Goal: Task Accomplishment & Management: Manage account settings

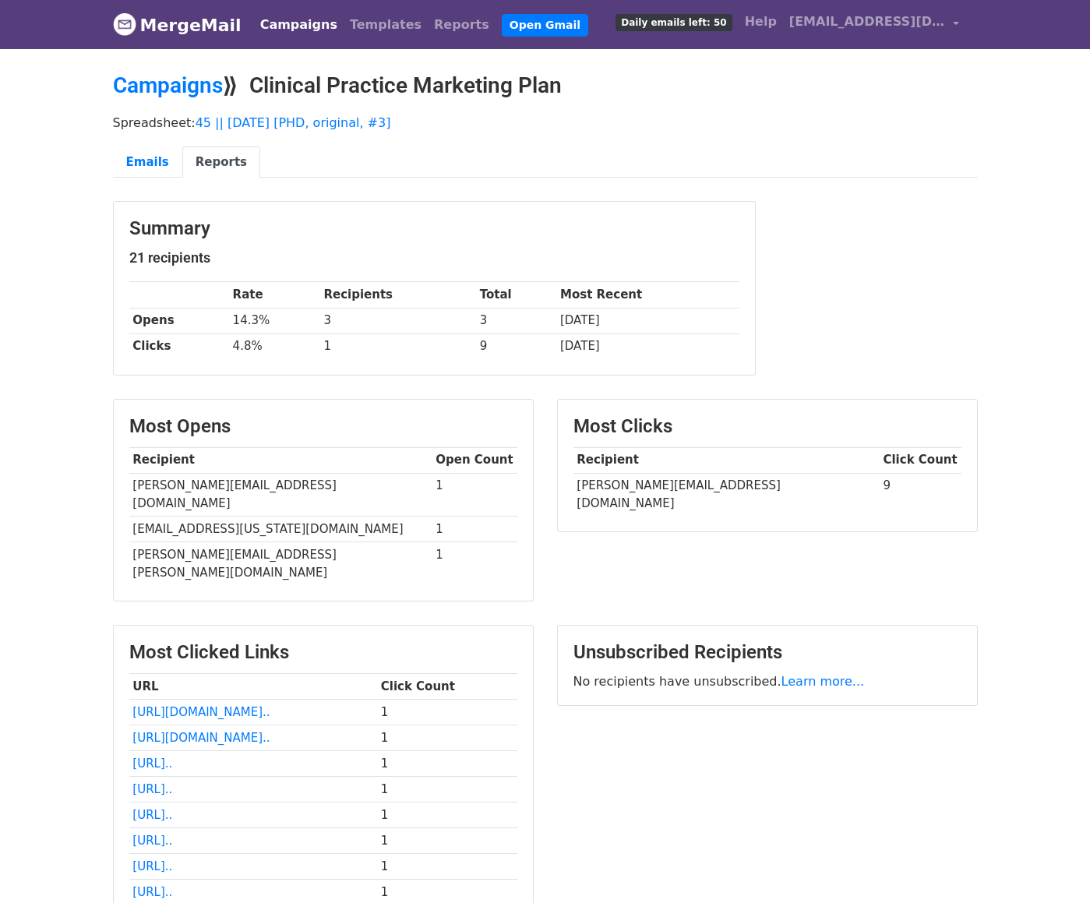
click at [267, 27] on link "Campaigns" at bounding box center [299, 24] width 90 height 31
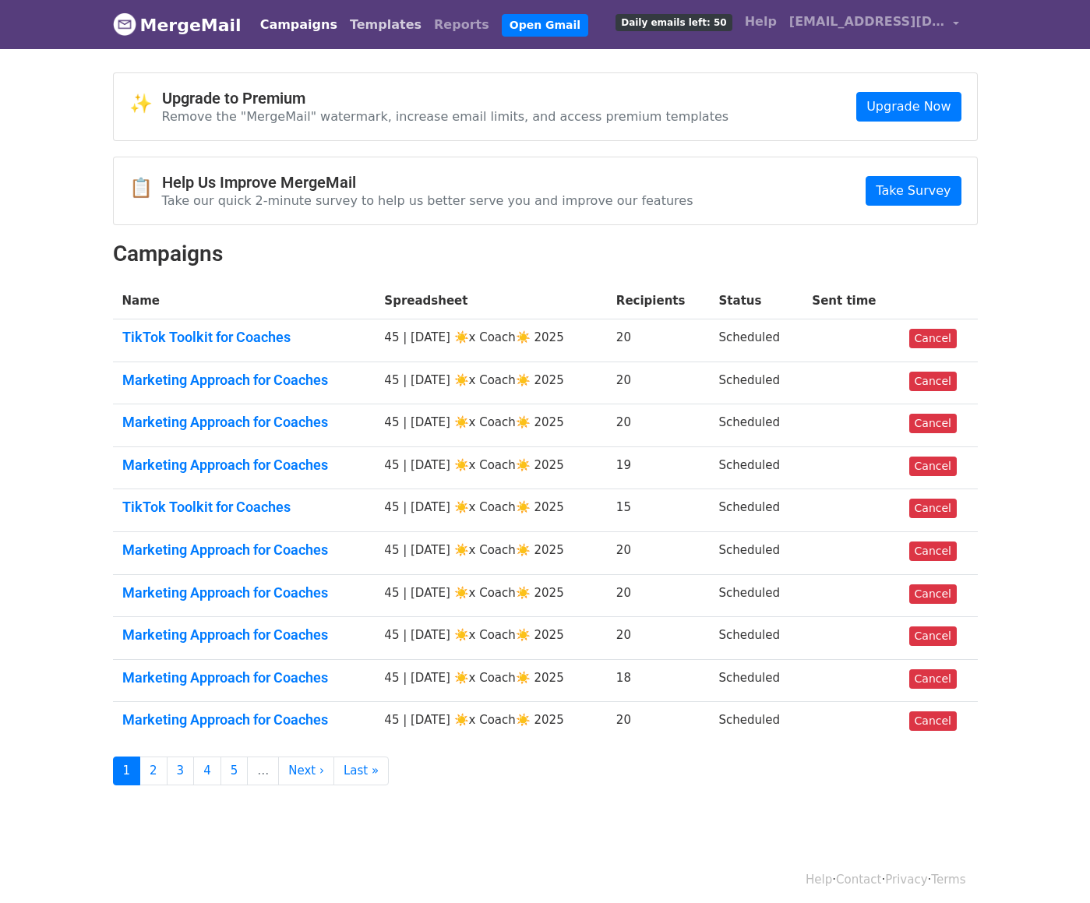
click at [381, 22] on link "Templates" at bounding box center [386, 24] width 84 height 31
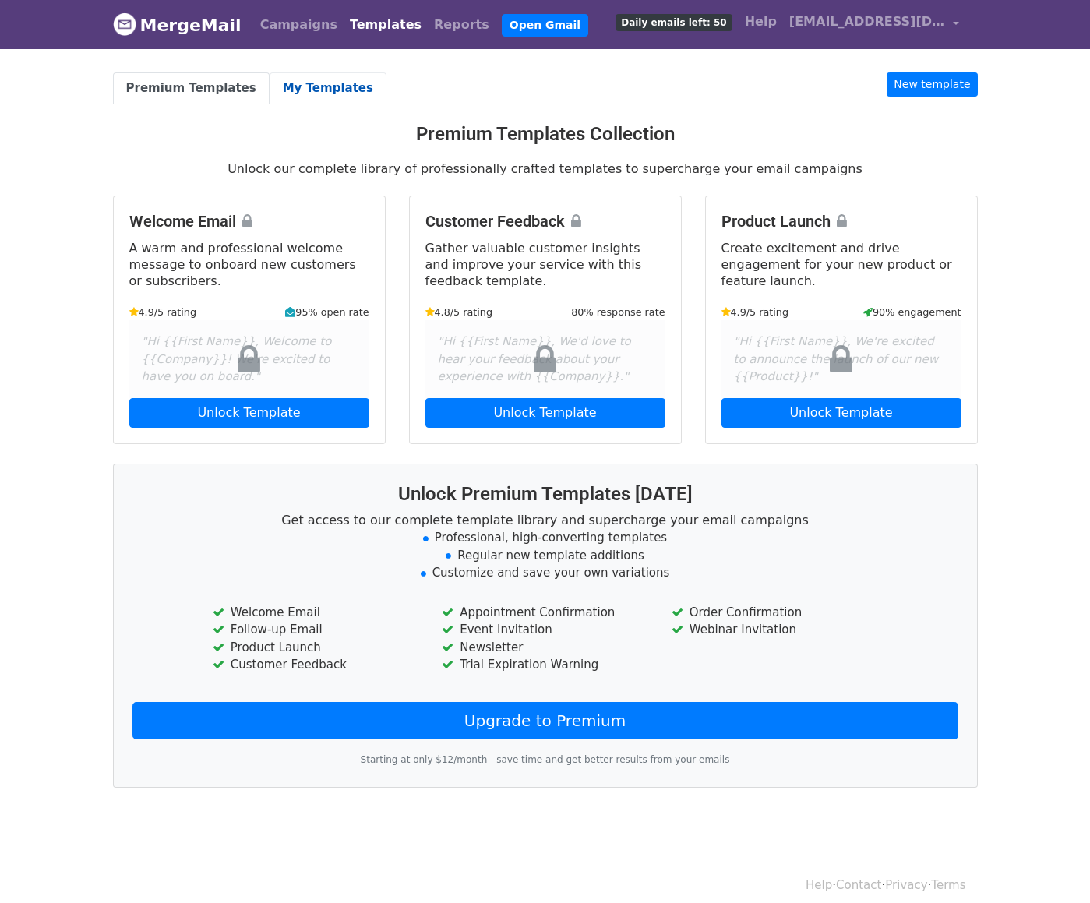
click at [325, 89] on link "My Templates" at bounding box center [328, 88] width 117 height 32
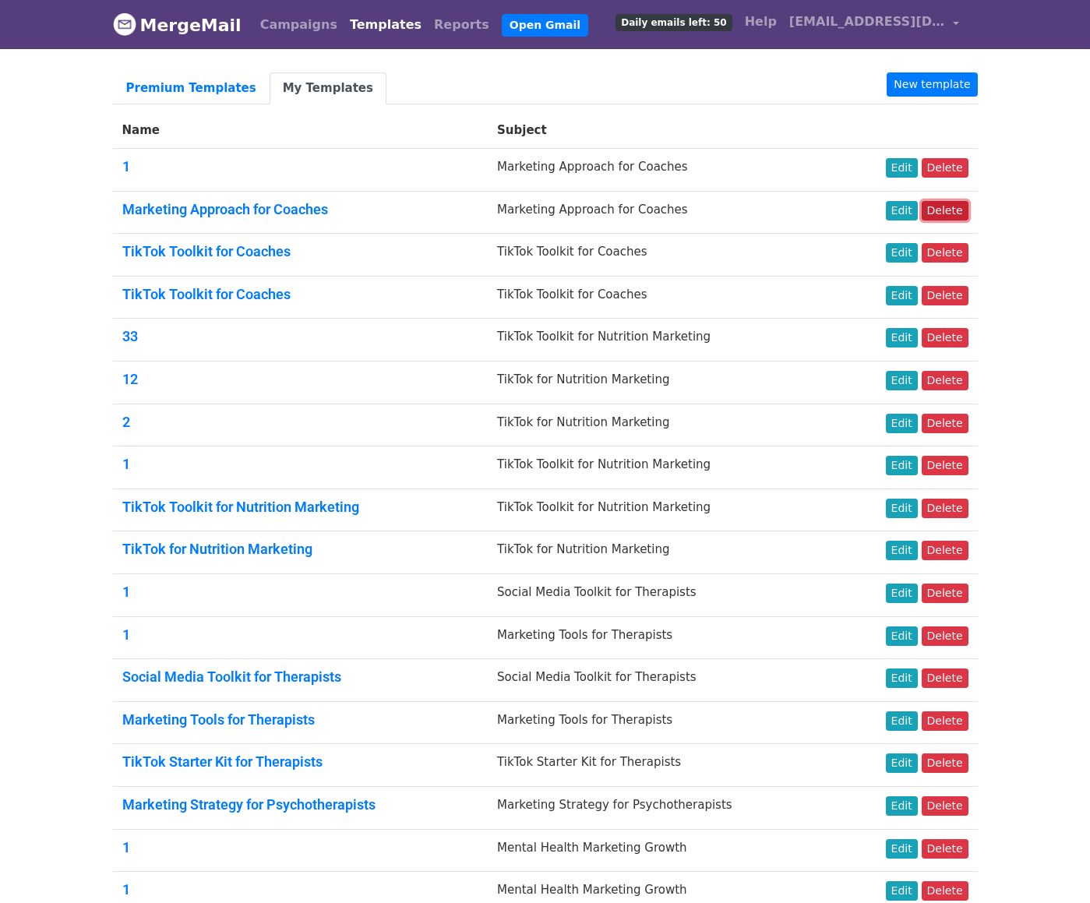
click at [939, 206] on link "Delete" at bounding box center [945, 210] width 47 height 19
